Goal: Check status

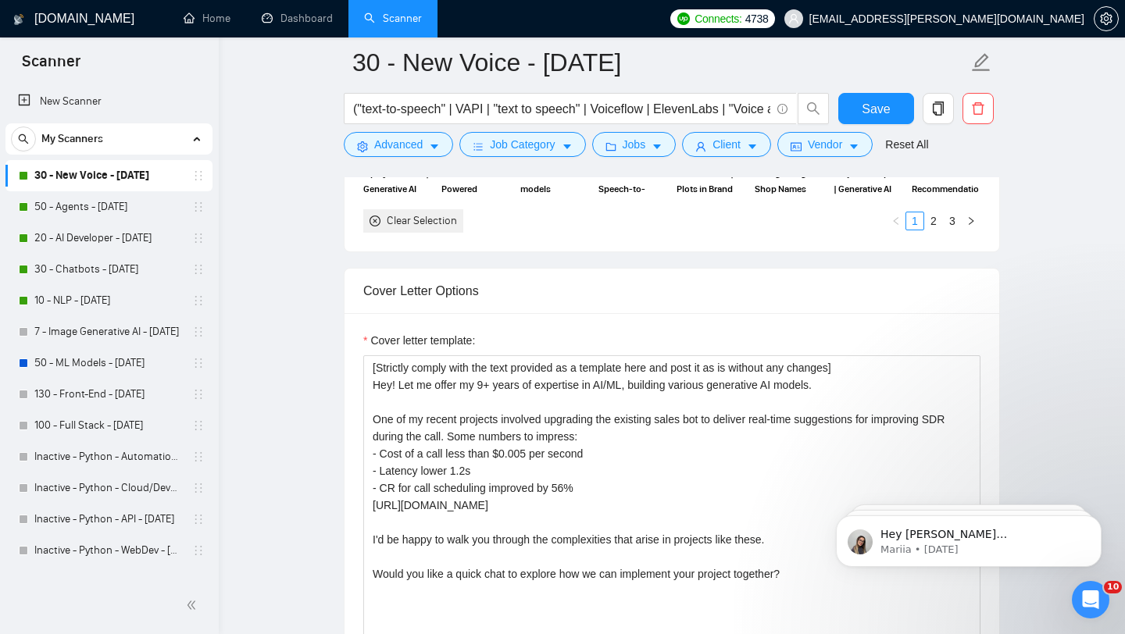
scroll to position [1863, 0]
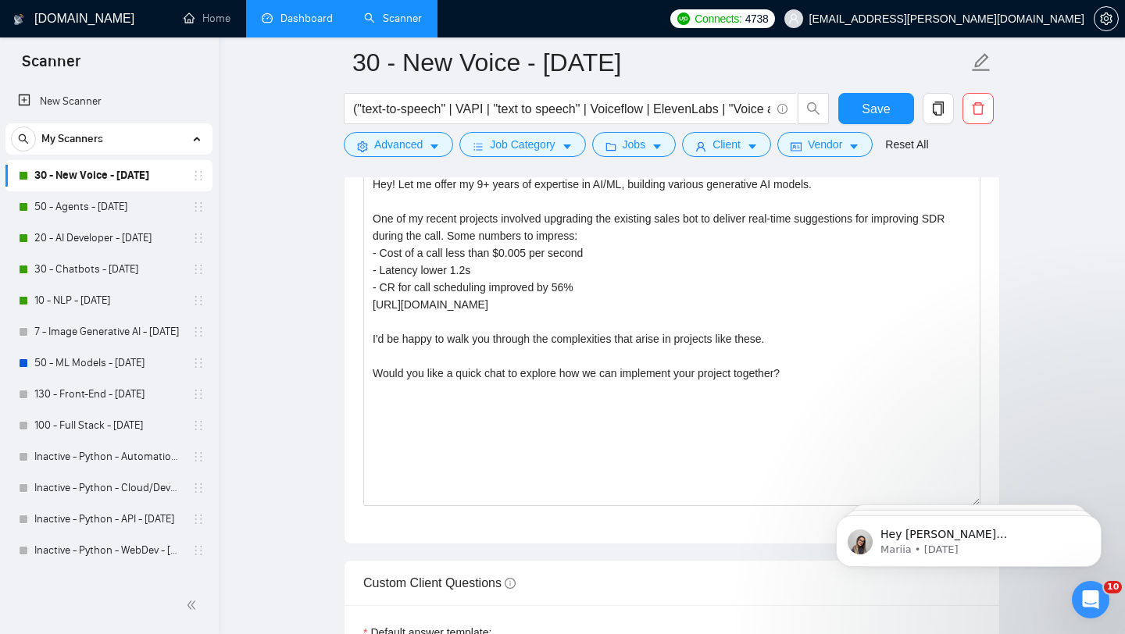
click at [290, 12] on link "Dashboard" at bounding box center [297, 18] width 71 height 13
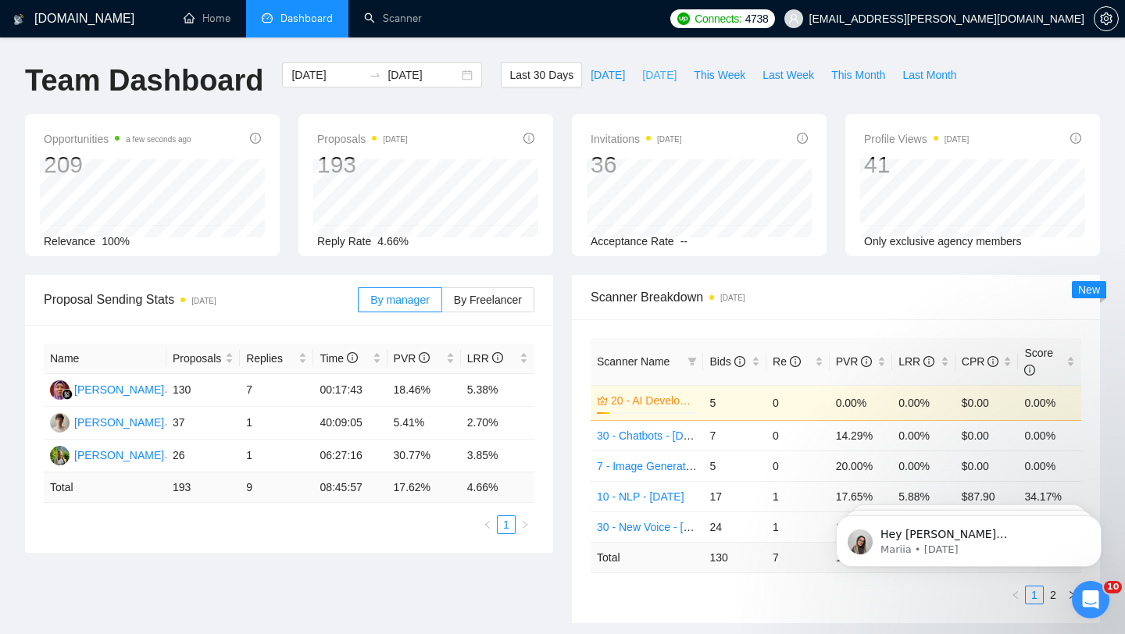
click at [649, 76] on span "[DATE]" at bounding box center [659, 74] width 34 height 17
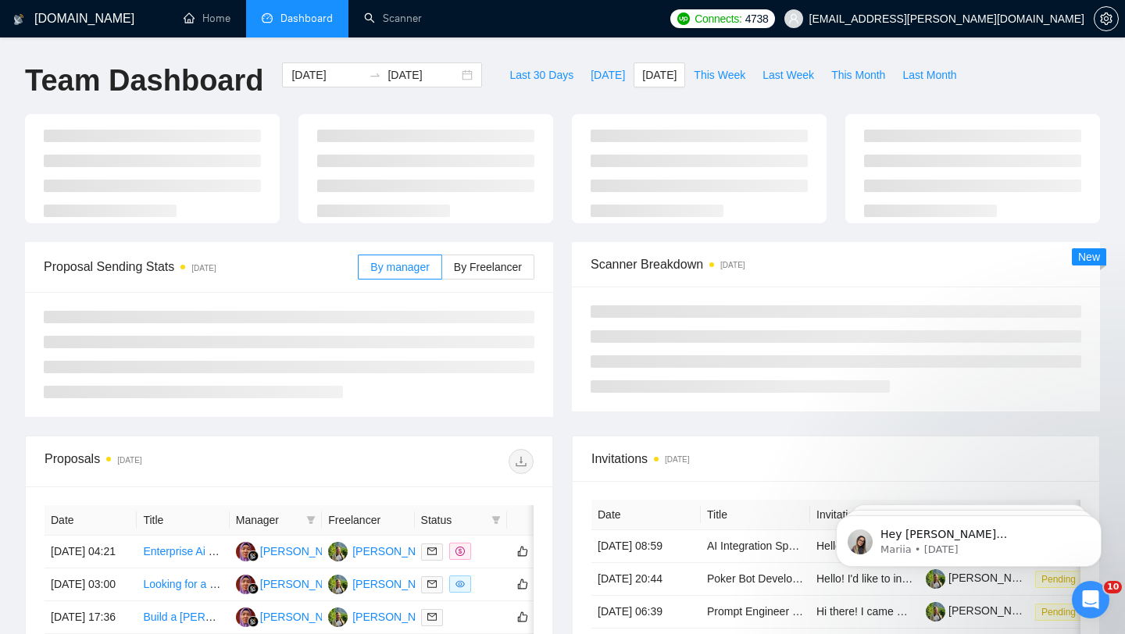
type input "[DATE]"
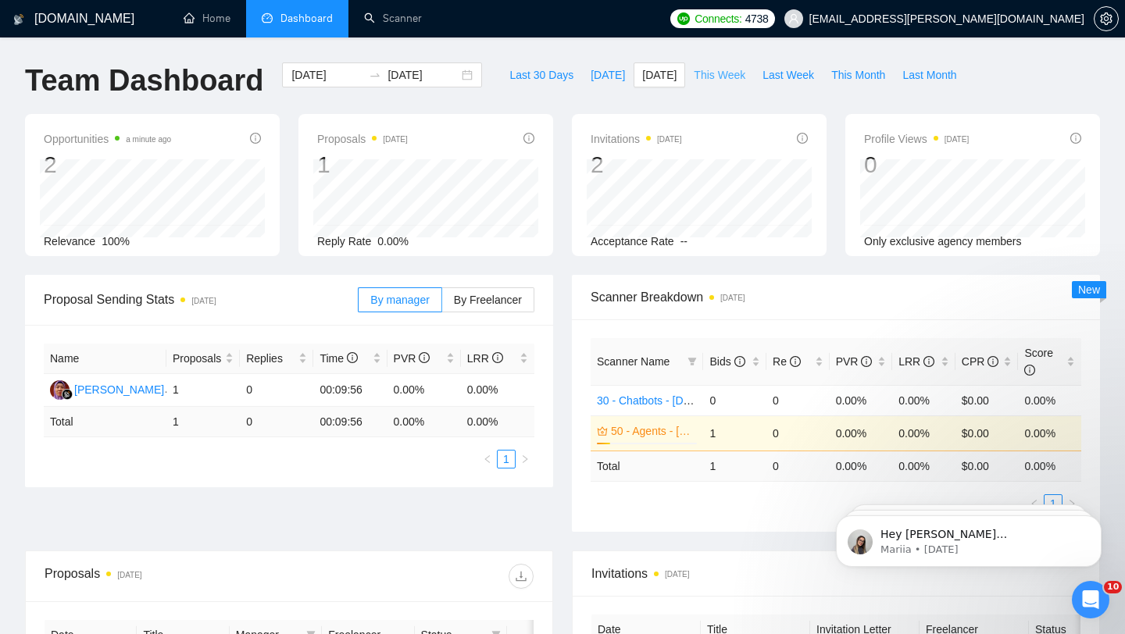
click at [726, 70] on span "This Week" at bounding box center [719, 74] width 52 height 17
type input "[DATE]"
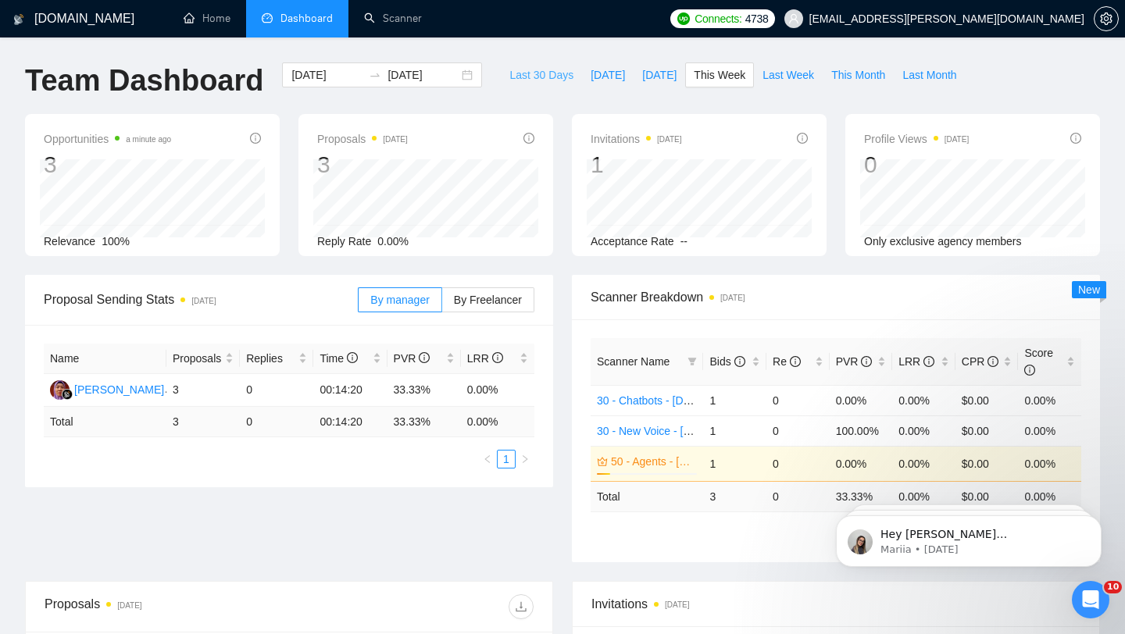
click at [543, 73] on span "Last 30 Days" at bounding box center [541, 74] width 64 height 17
type input "[DATE]"
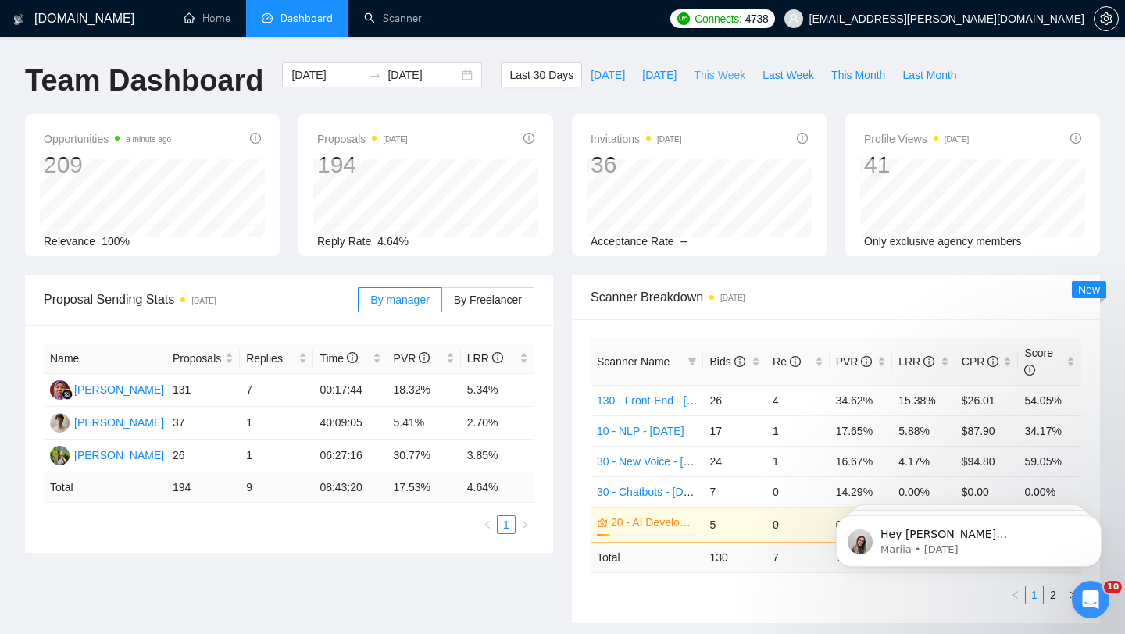
click at [721, 74] on span "This Week" at bounding box center [719, 74] width 52 height 17
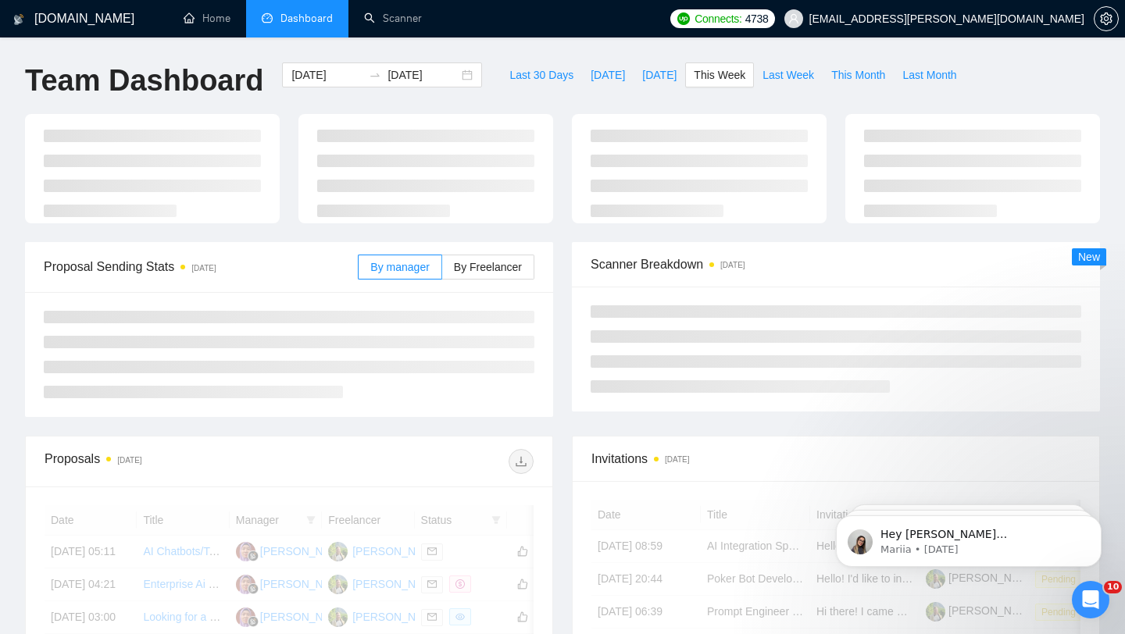
type input "[DATE]"
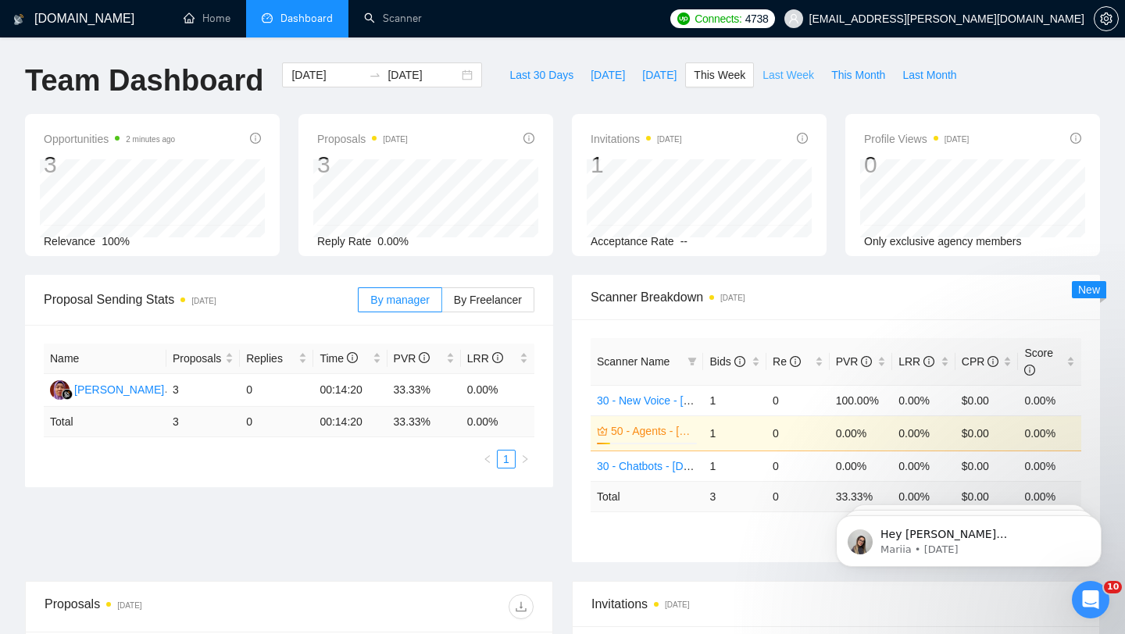
click at [785, 73] on span "Last Week" at bounding box center [788, 74] width 52 height 17
type input "[DATE]"
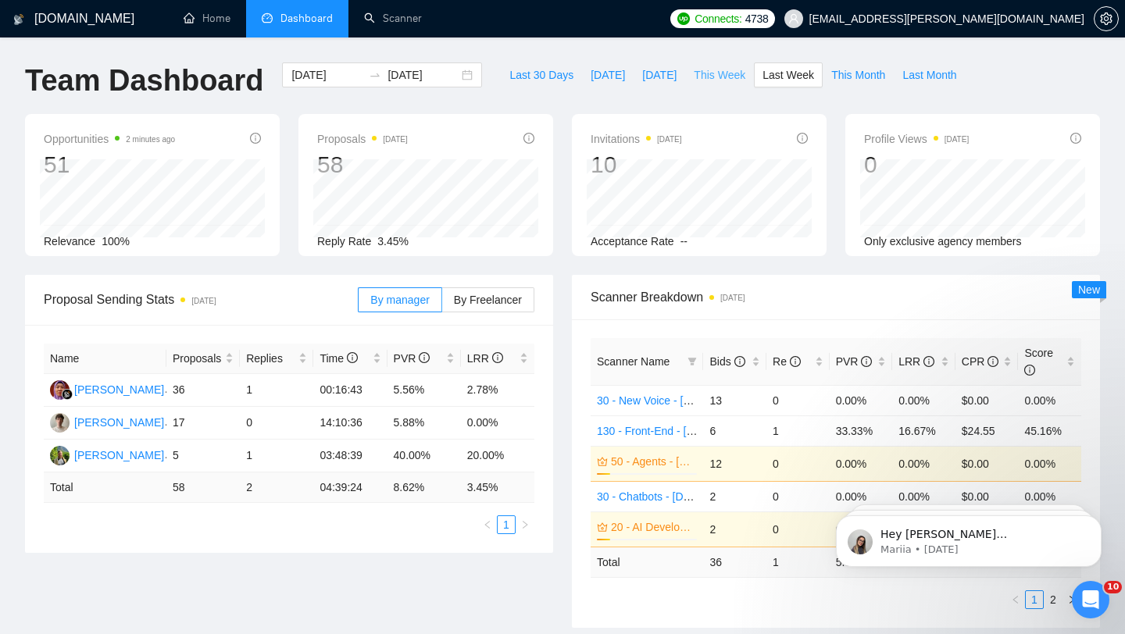
click at [727, 74] on span "This Week" at bounding box center [719, 74] width 52 height 17
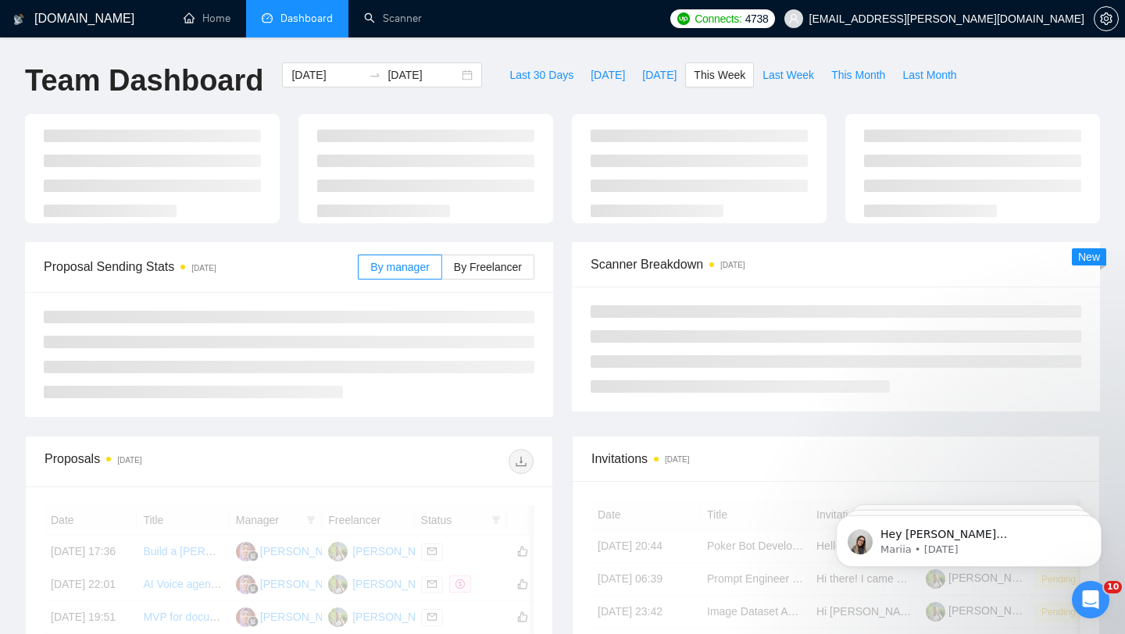
type input "[DATE]"
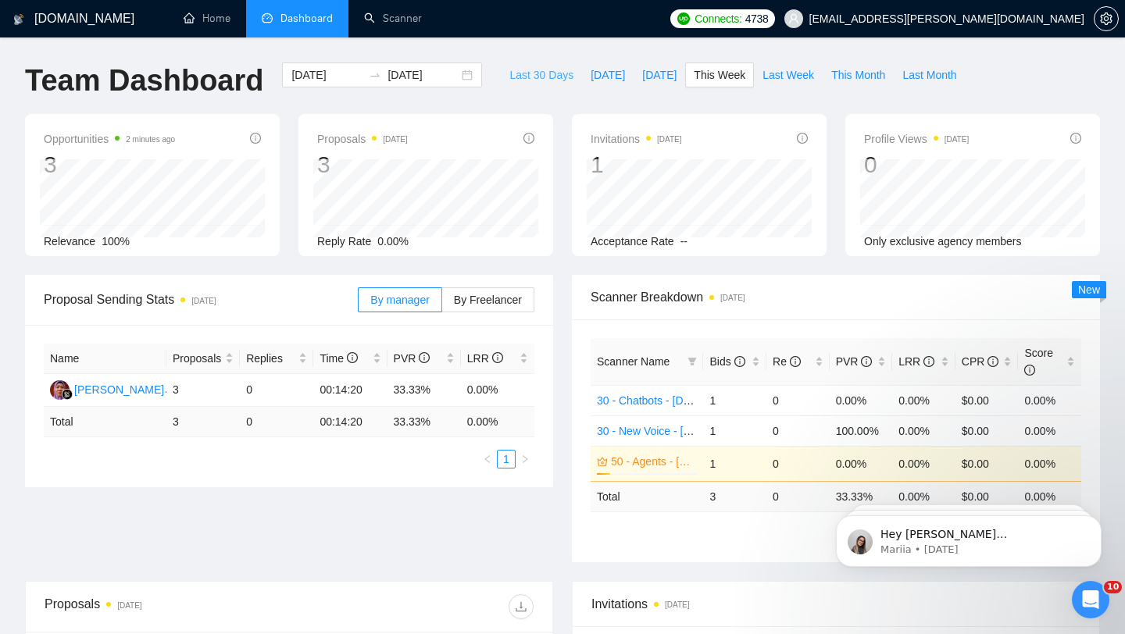
click at [522, 74] on span "Last 30 Days" at bounding box center [541, 74] width 64 height 17
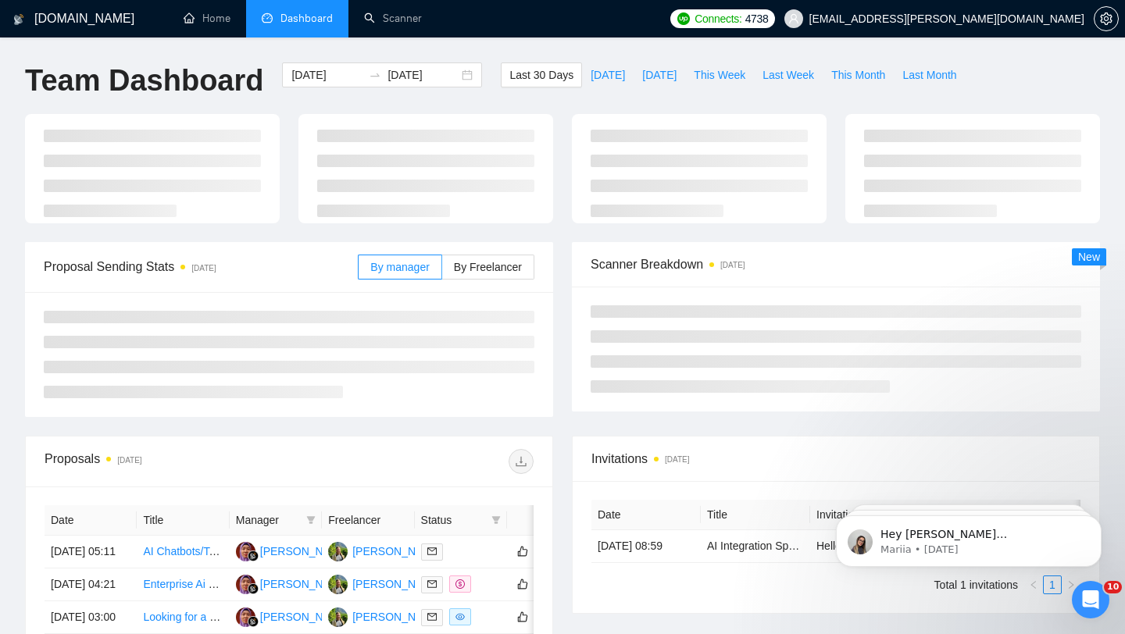
type input "[DATE]"
